Goal: Use online tool/utility: Utilize a website feature to perform a specific function

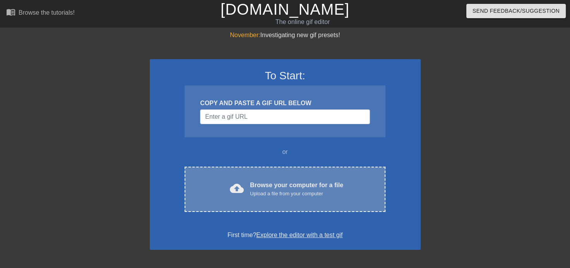
click at [283, 188] on div "Browse your computer for a file Upload a file from your computer" at bounding box center [296, 189] width 93 height 17
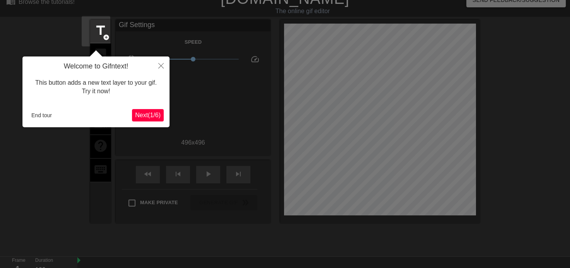
scroll to position [19, 0]
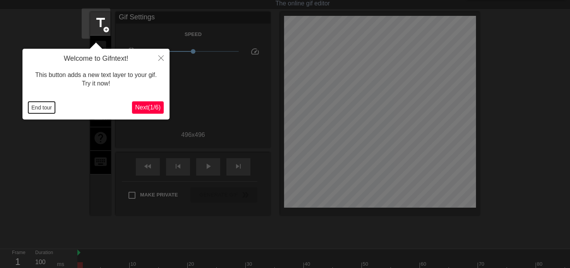
click at [42, 108] on button "End tour" at bounding box center [41, 108] width 27 height 12
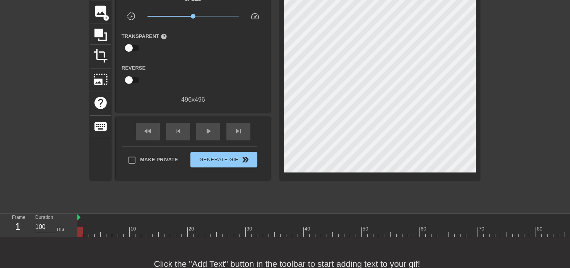
scroll to position [0, 0]
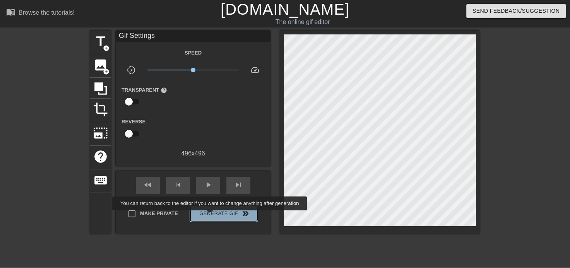
click at [211, 216] on span "Generate Gif double_arrow" at bounding box center [224, 213] width 61 height 9
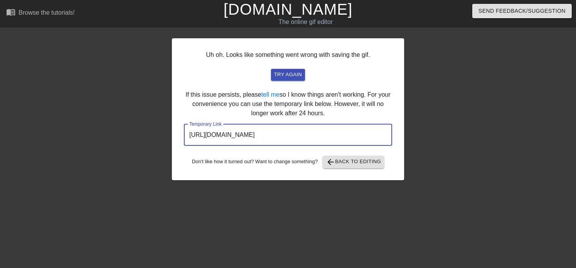
click at [256, 137] on input "[URL][DOMAIN_NAME]" at bounding box center [288, 135] width 208 height 22
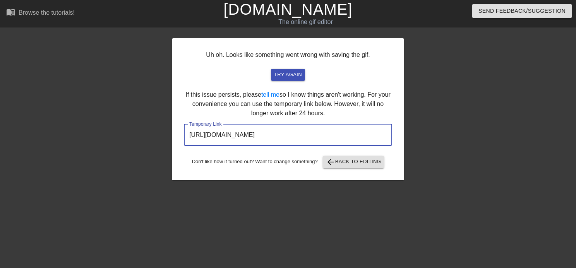
click at [256, 137] on input "[URL][DOMAIN_NAME]" at bounding box center [288, 135] width 208 height 22
